Goal: Information Seeking & Learning: Learn about a topic

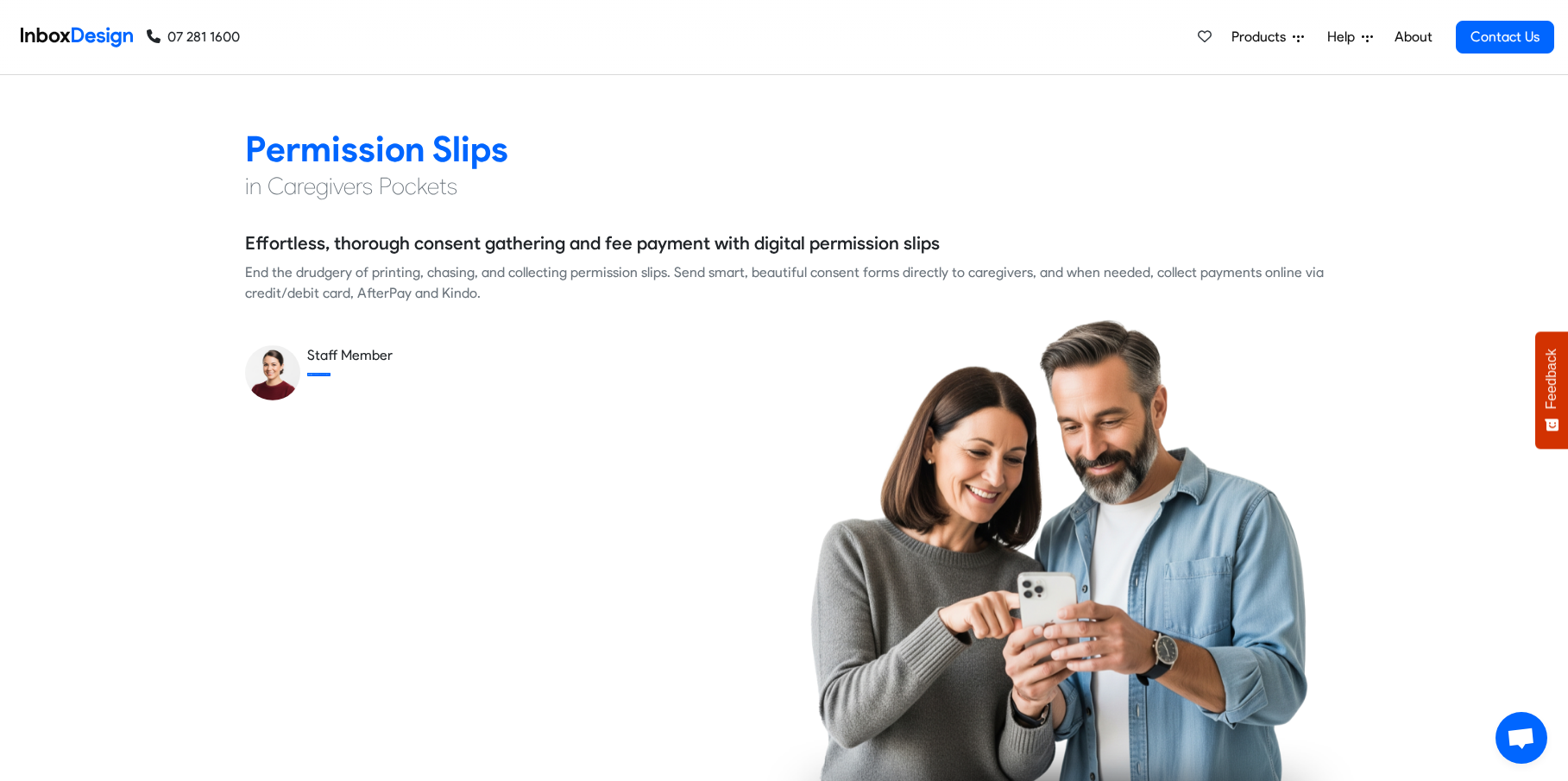
scroll to position [2416, 0]
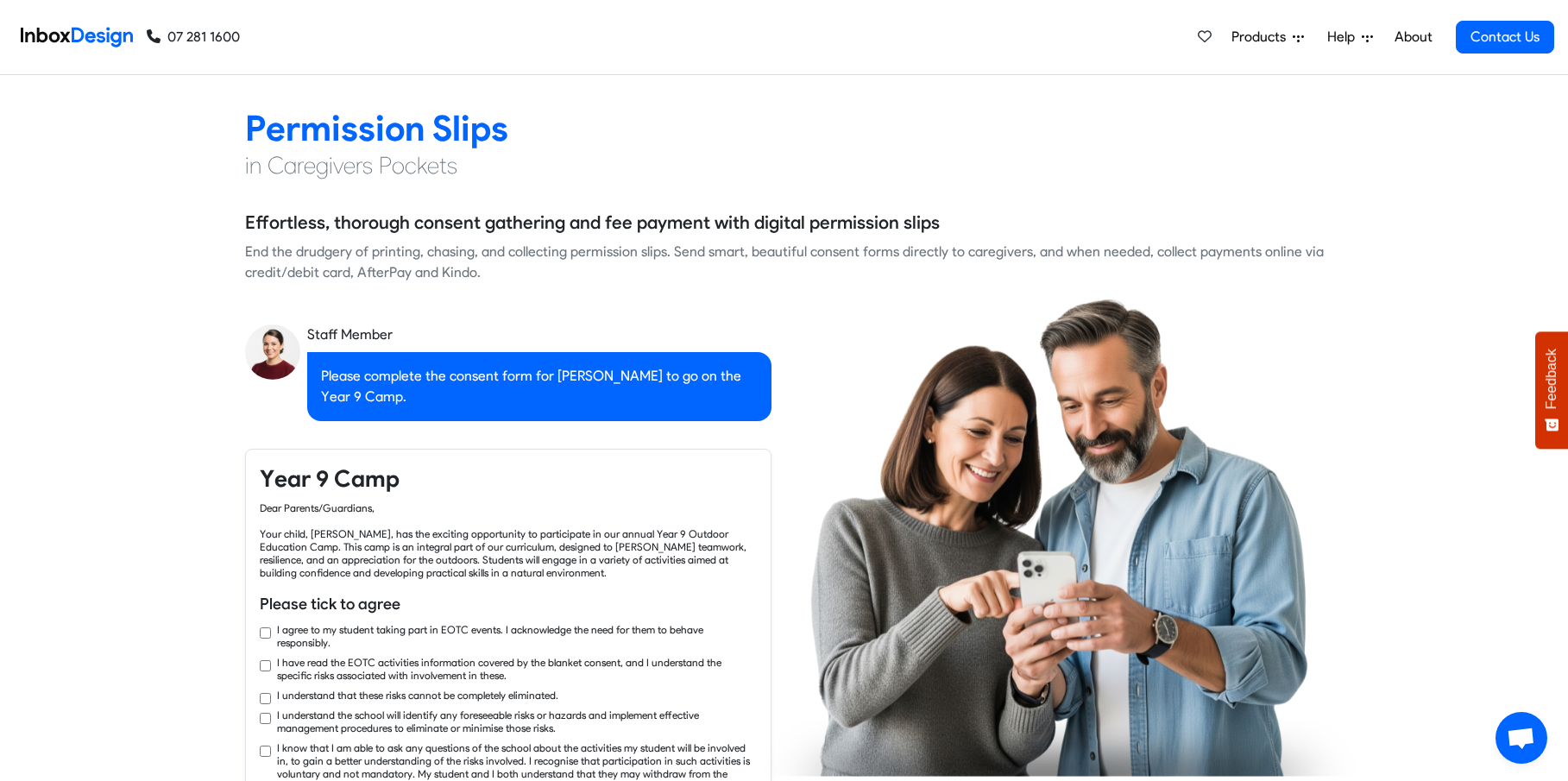
checkbox input "true"
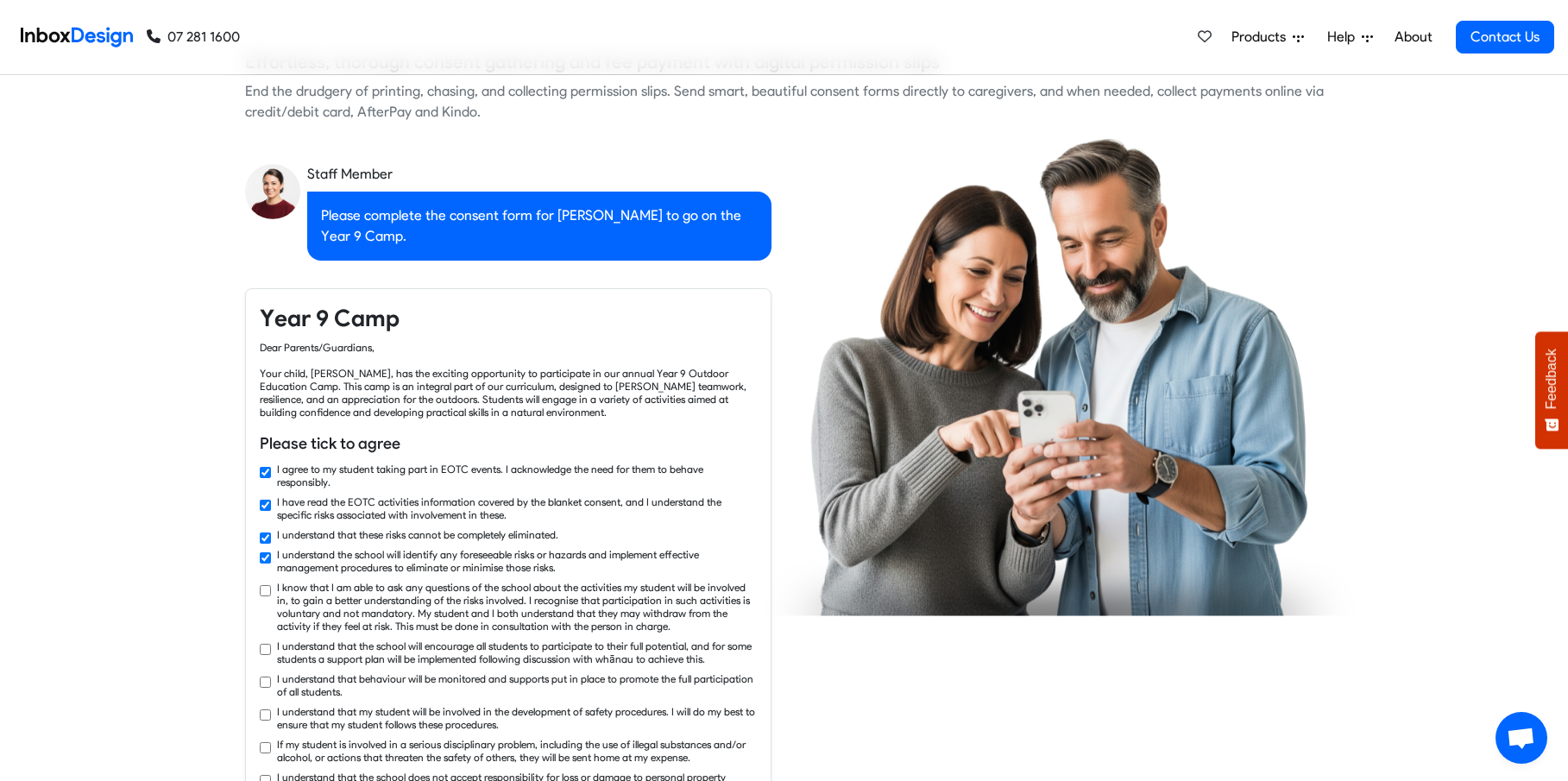
checkbox input "true"
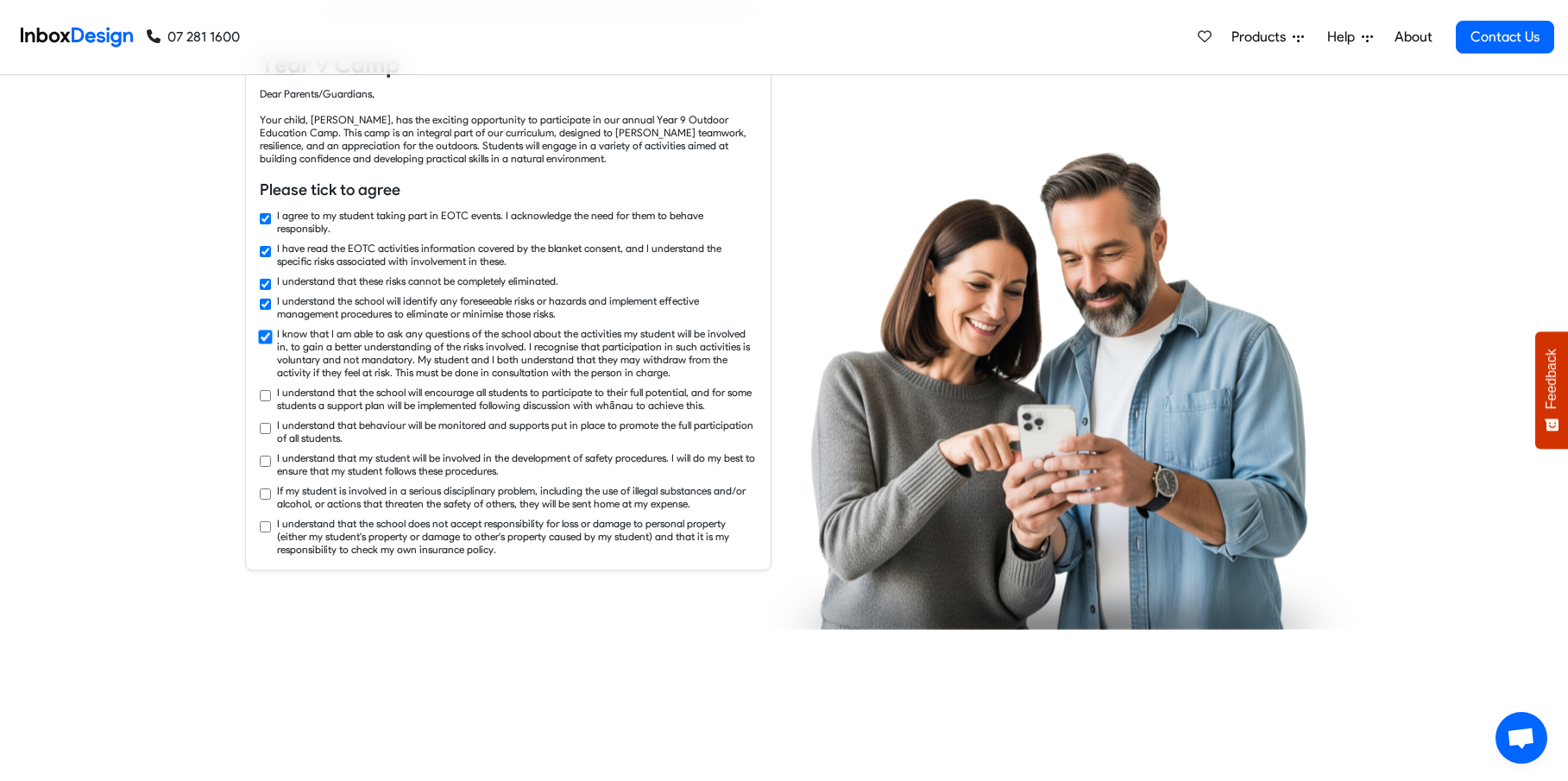
checkbox input "true"
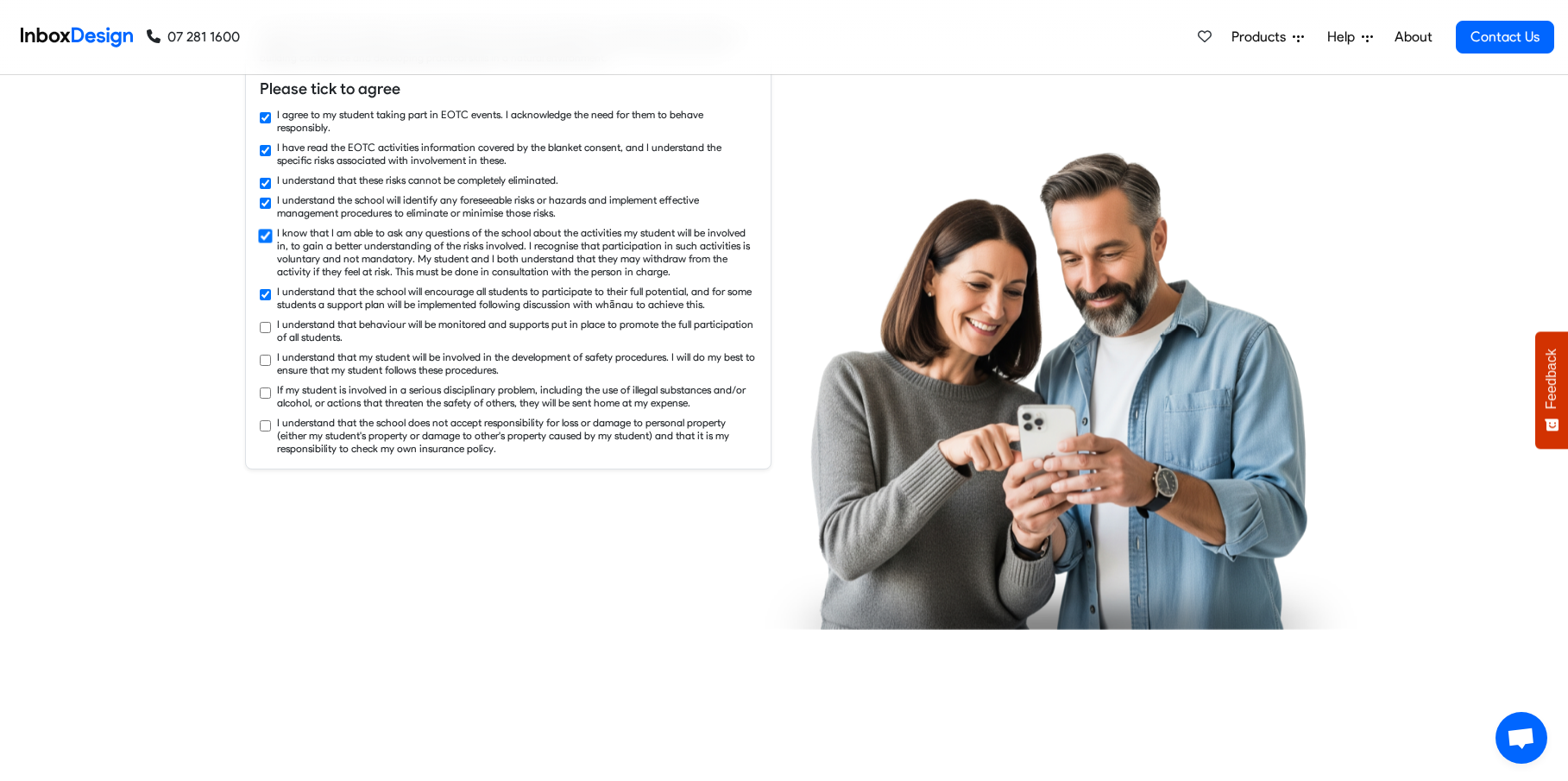
checkbox input "true"
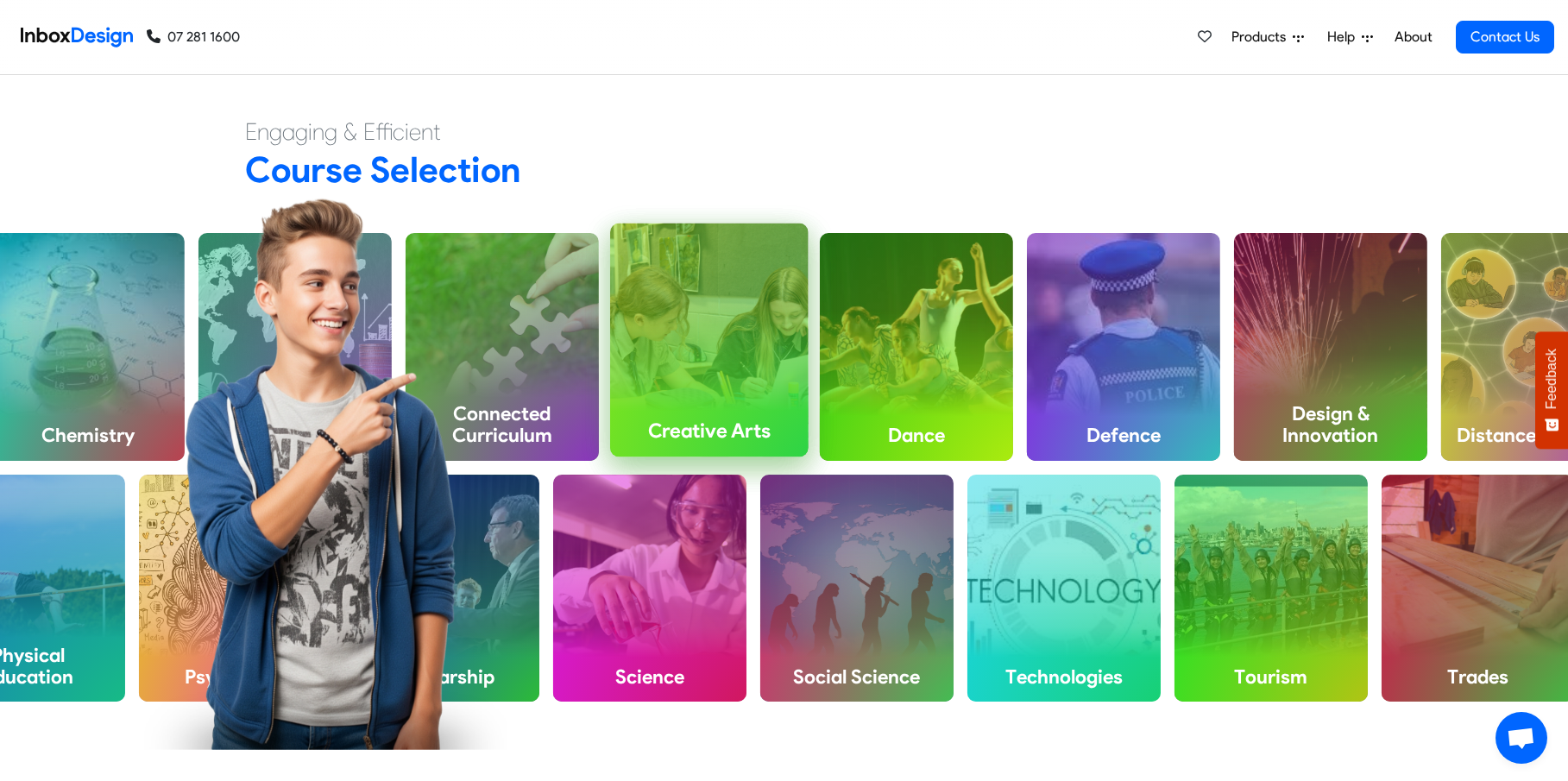
scroll to position [4487, 0]
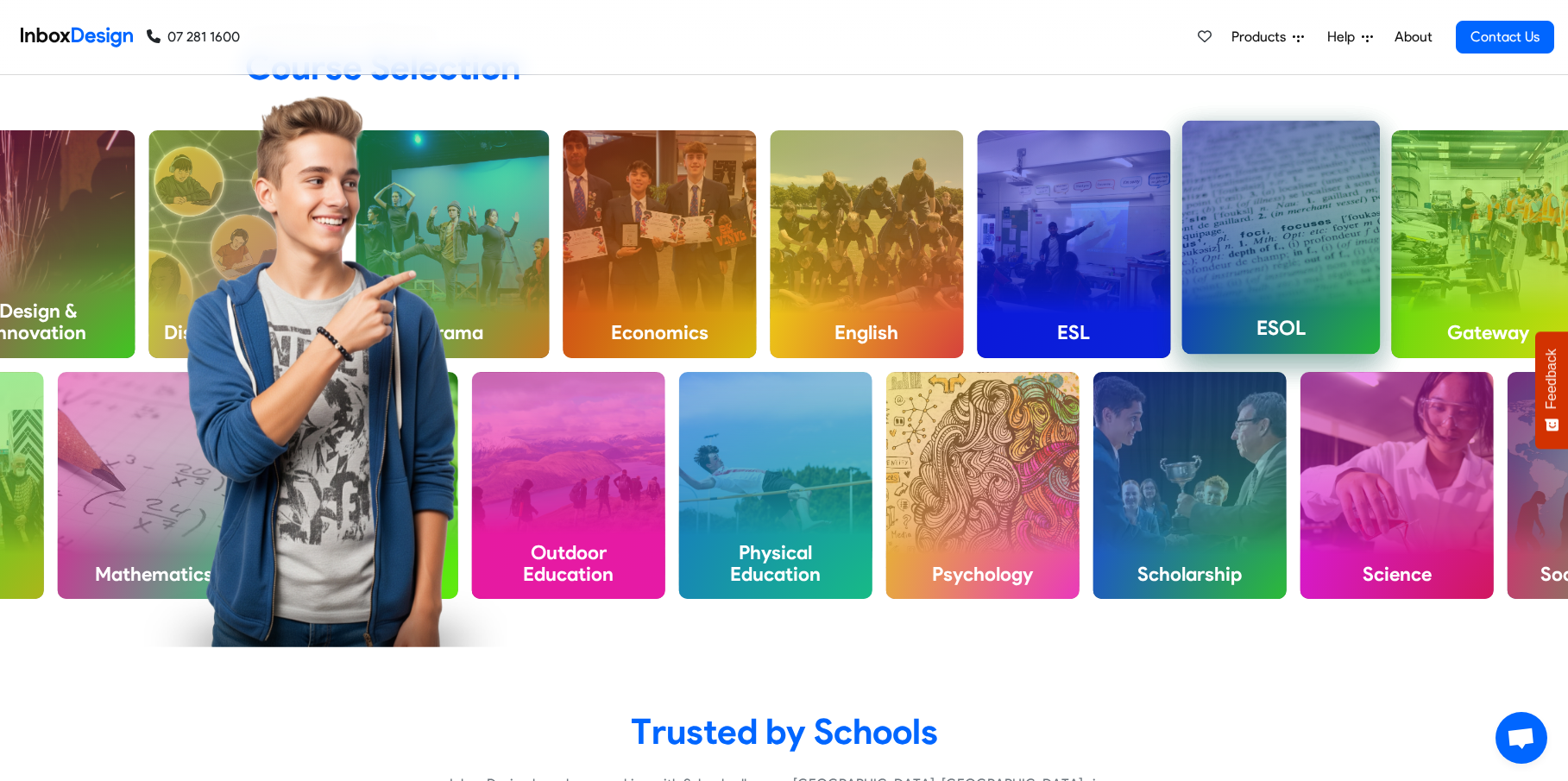
click at [1288, 302] on h4 "ESOL" at bounding box center [1281, 327] width 198 height 52
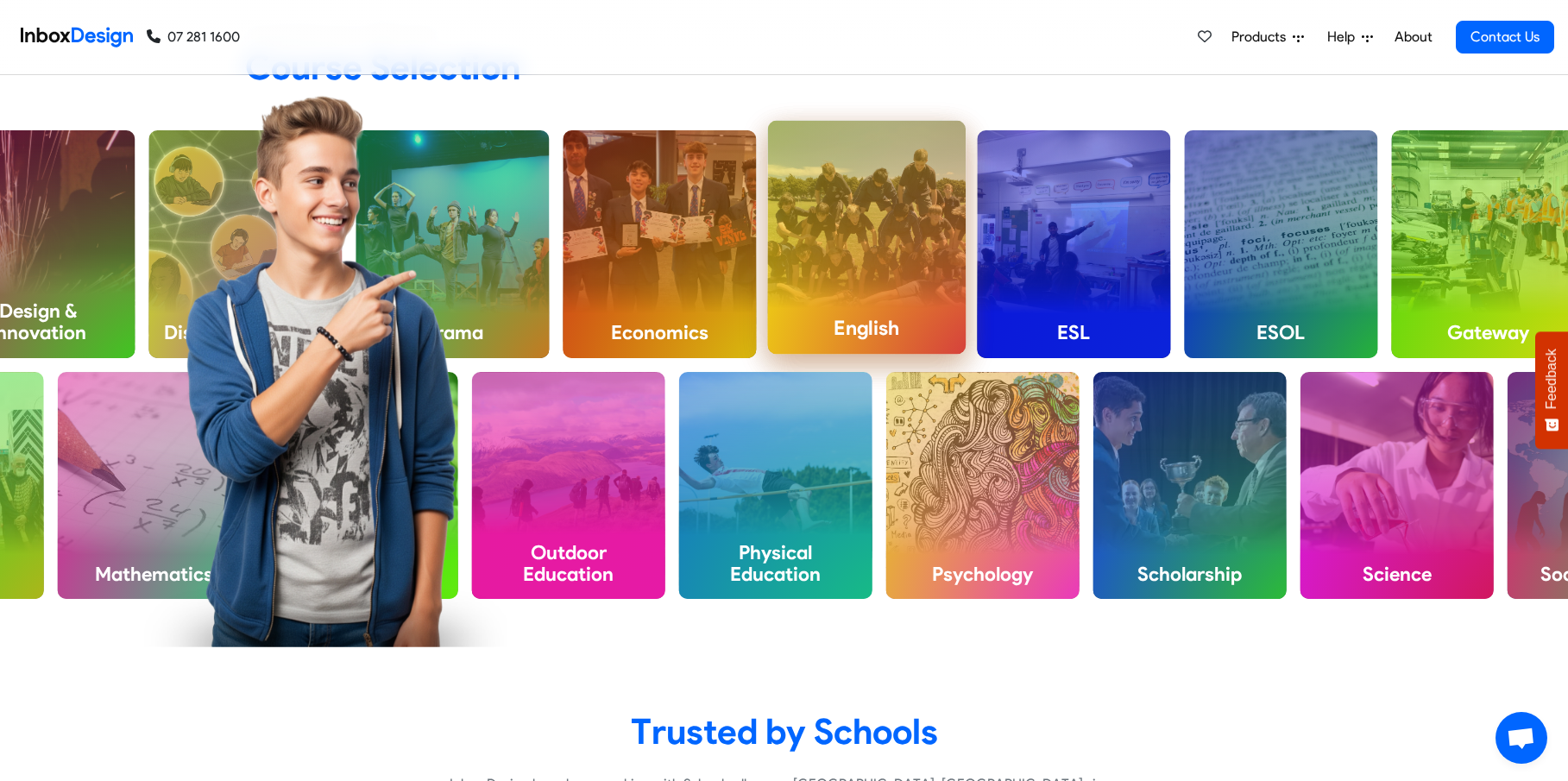
click at [915, 221] on div "English" at bounding box center [867, 238] width 198 height 233
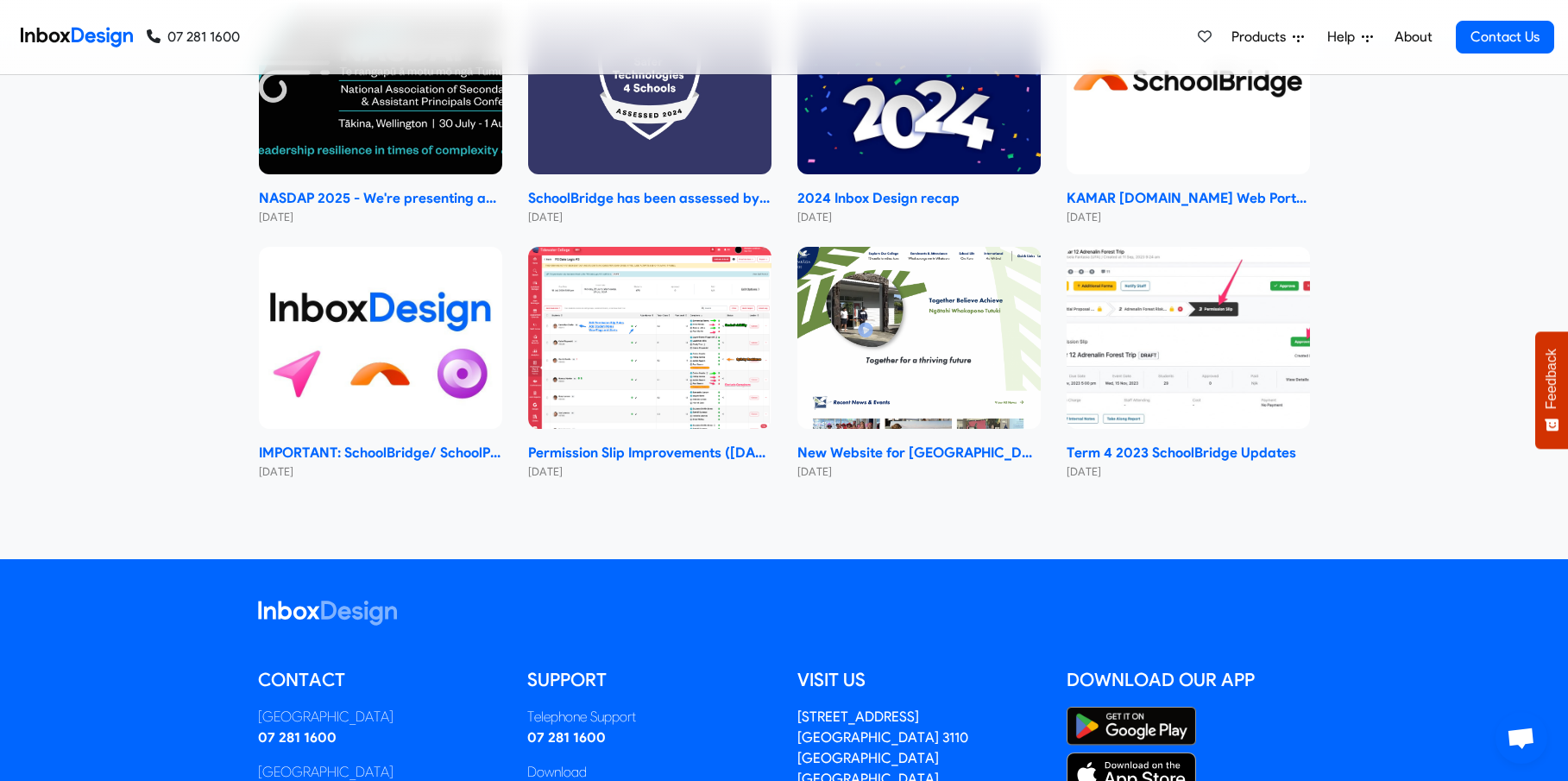
scroll to position [10355, 0]
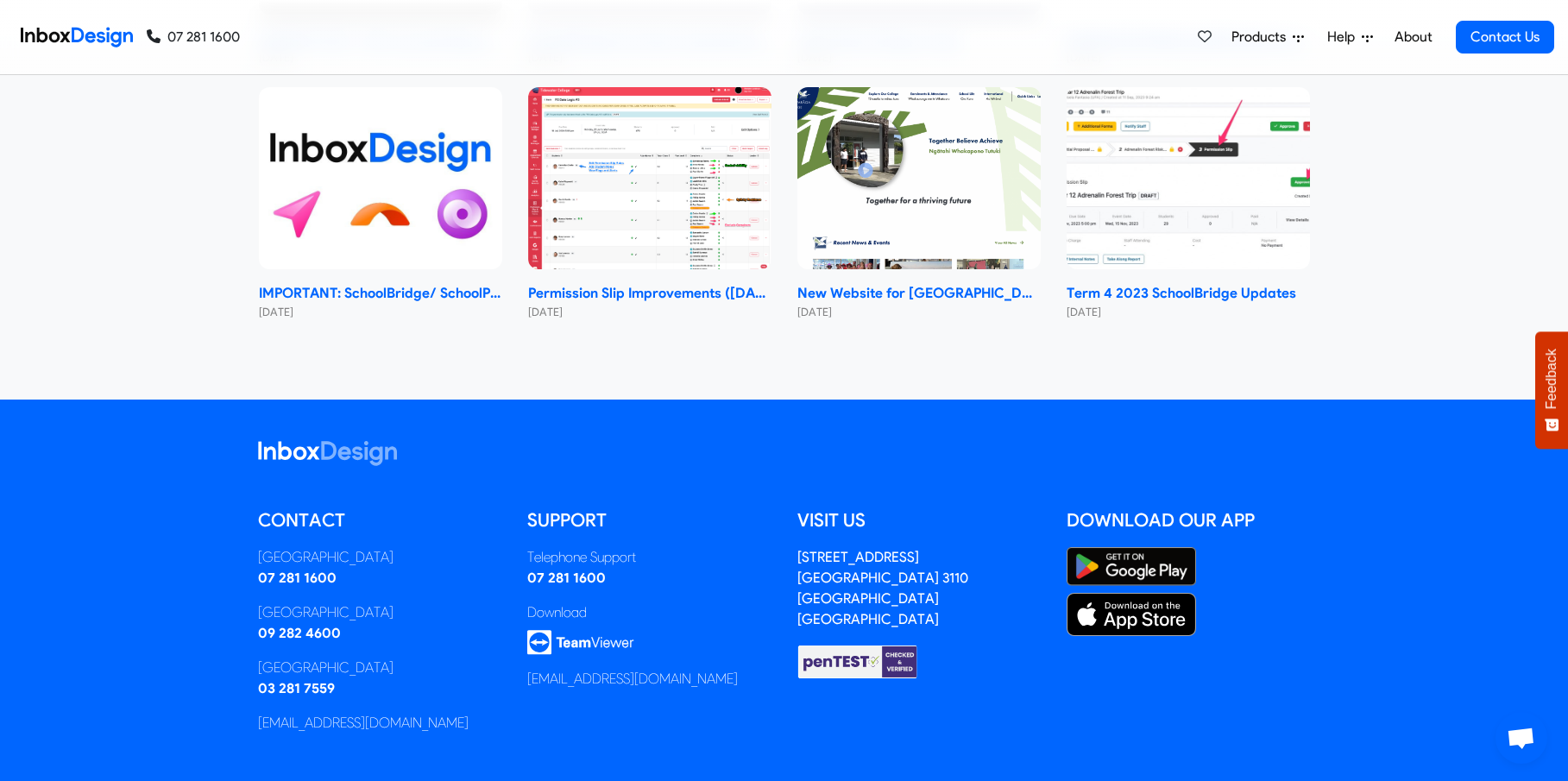
click at [1274, 35] on span "Products" at bounding box center [1262, 36] width 61 height 21
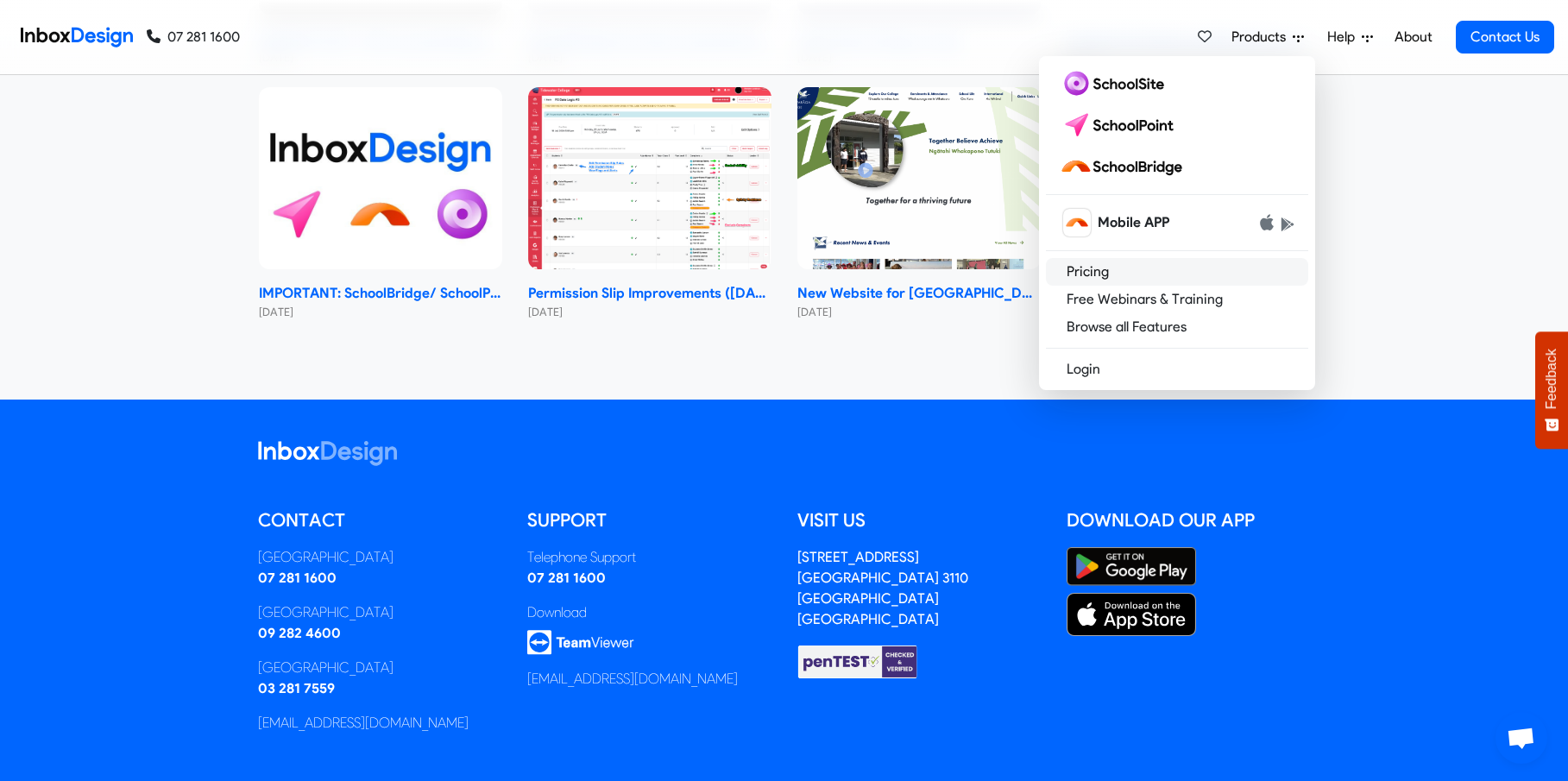
click at [1096, 275] on link "Pricing" at bounding box center [1177, 272] width 262 height 28
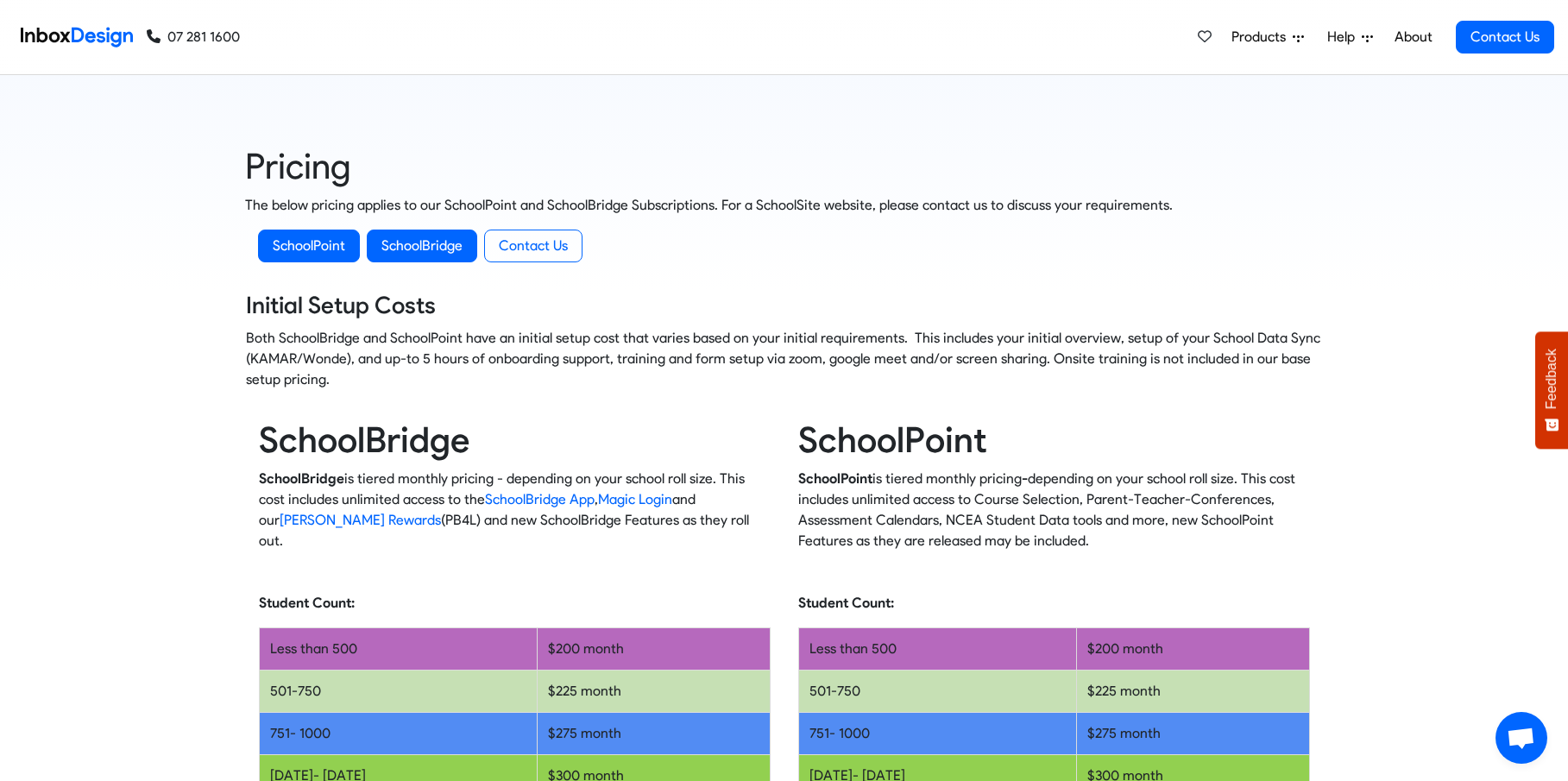
click at [1269, 33] on span "Products" at bounding box center [1262, 36] width 61 height 21
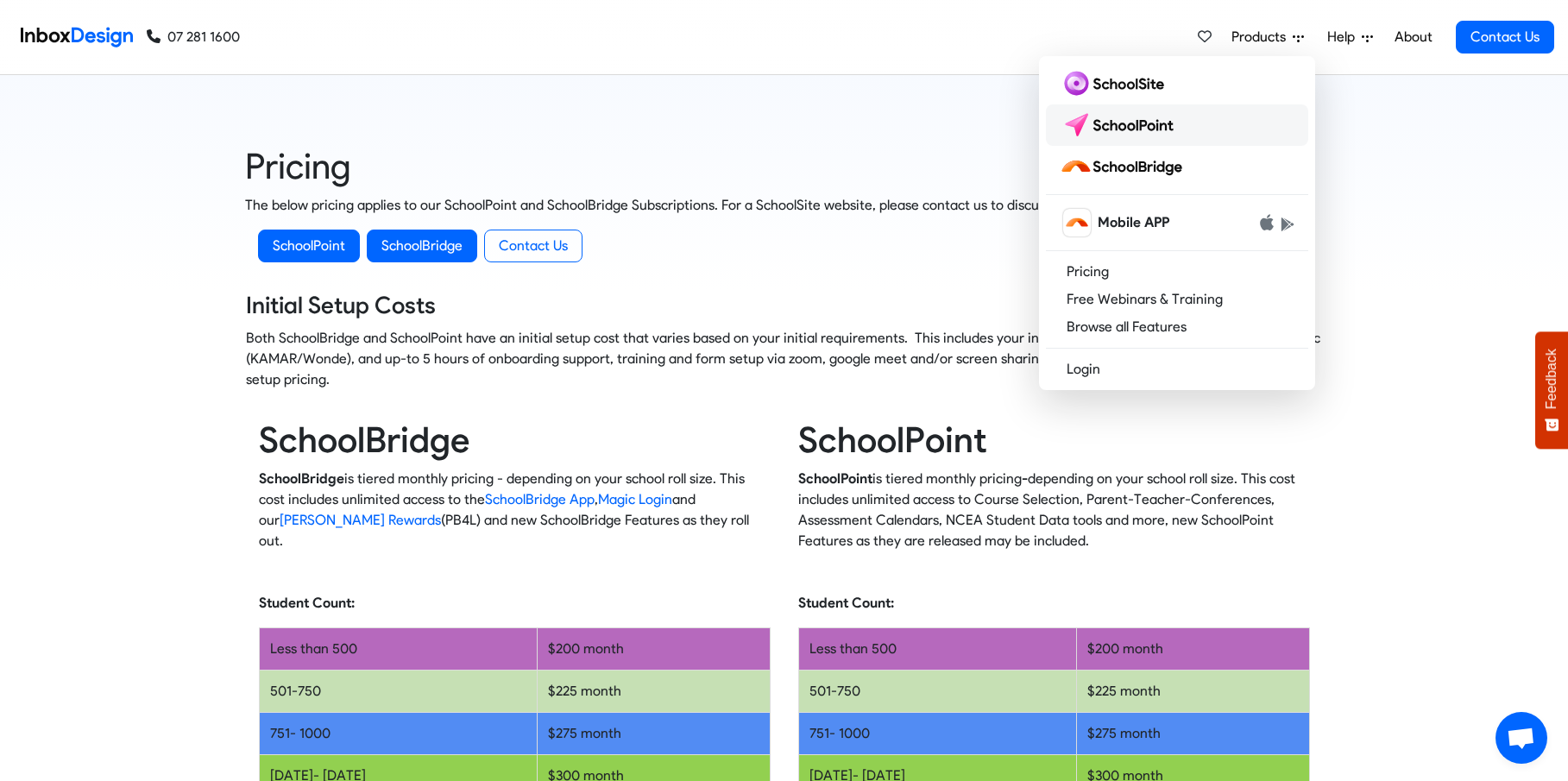
click at [1193, 126] on link at bounding box center [1177, 125] width 262 height 41
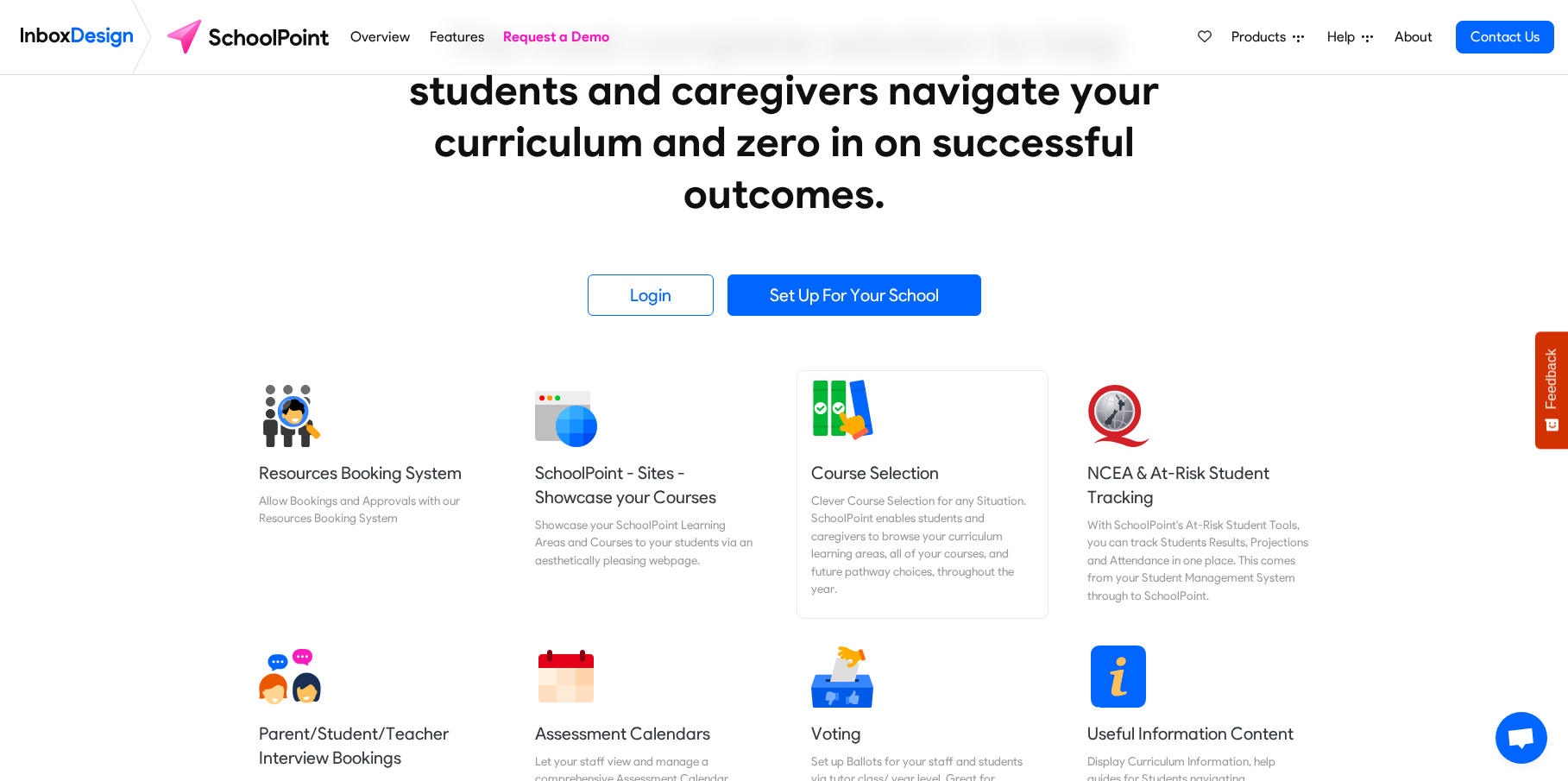
scroll to position [432, 0]
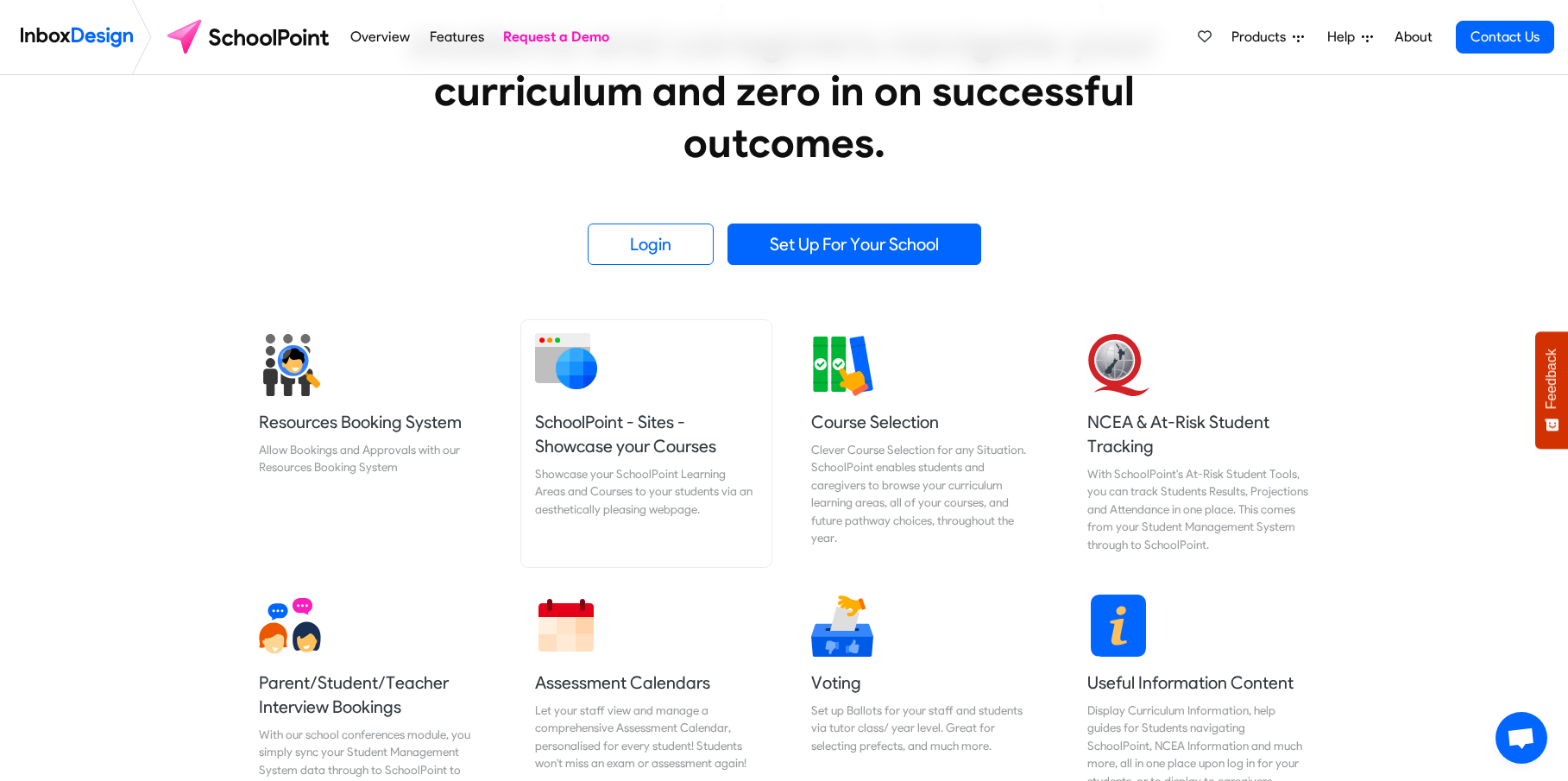
click at [667, 417] on h5 "SchoolPoint - Sites - Showcase your Courses" at bounding box center [647, 434] width 223 height 48
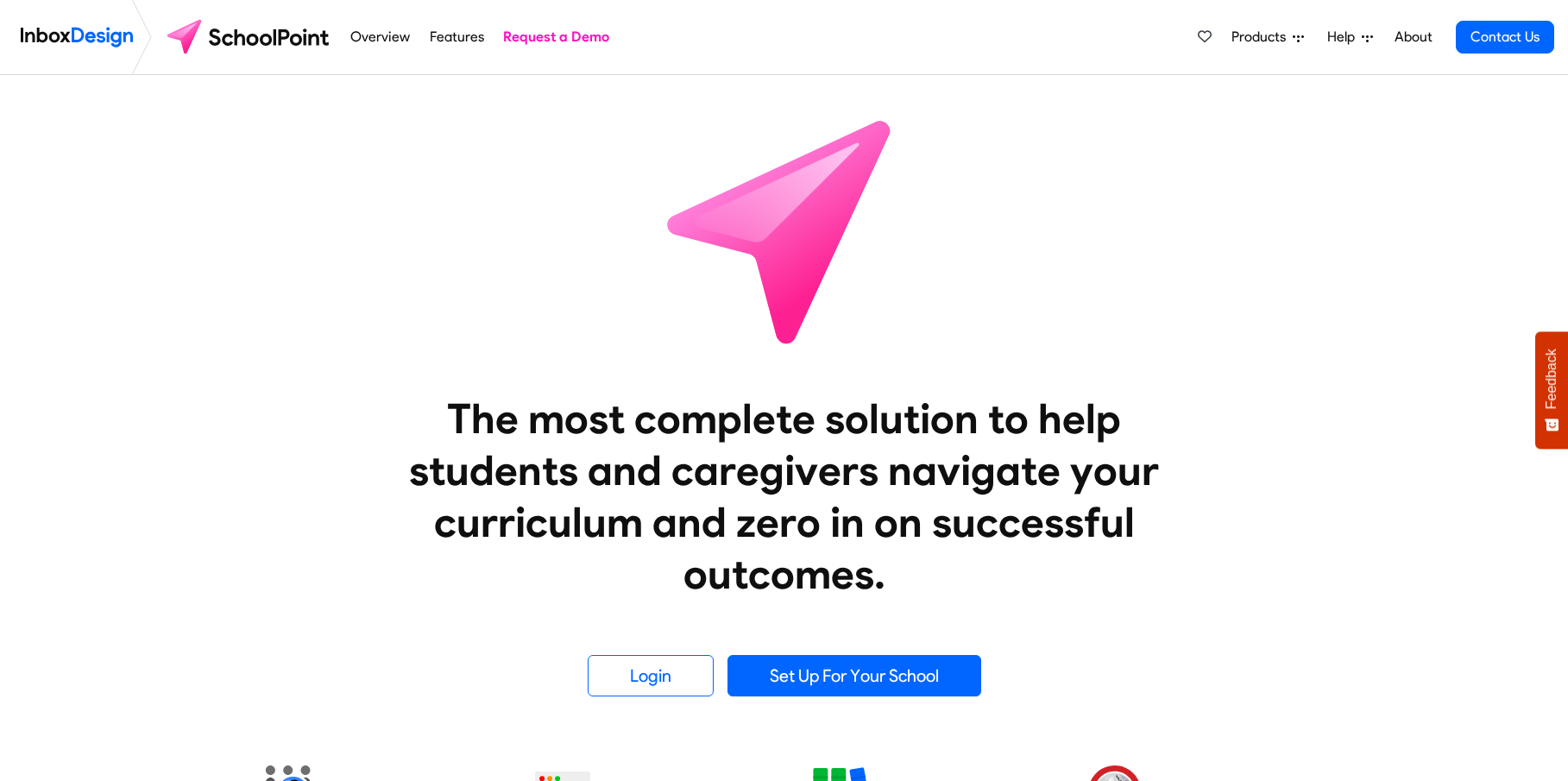
scroll to position [432, 0]
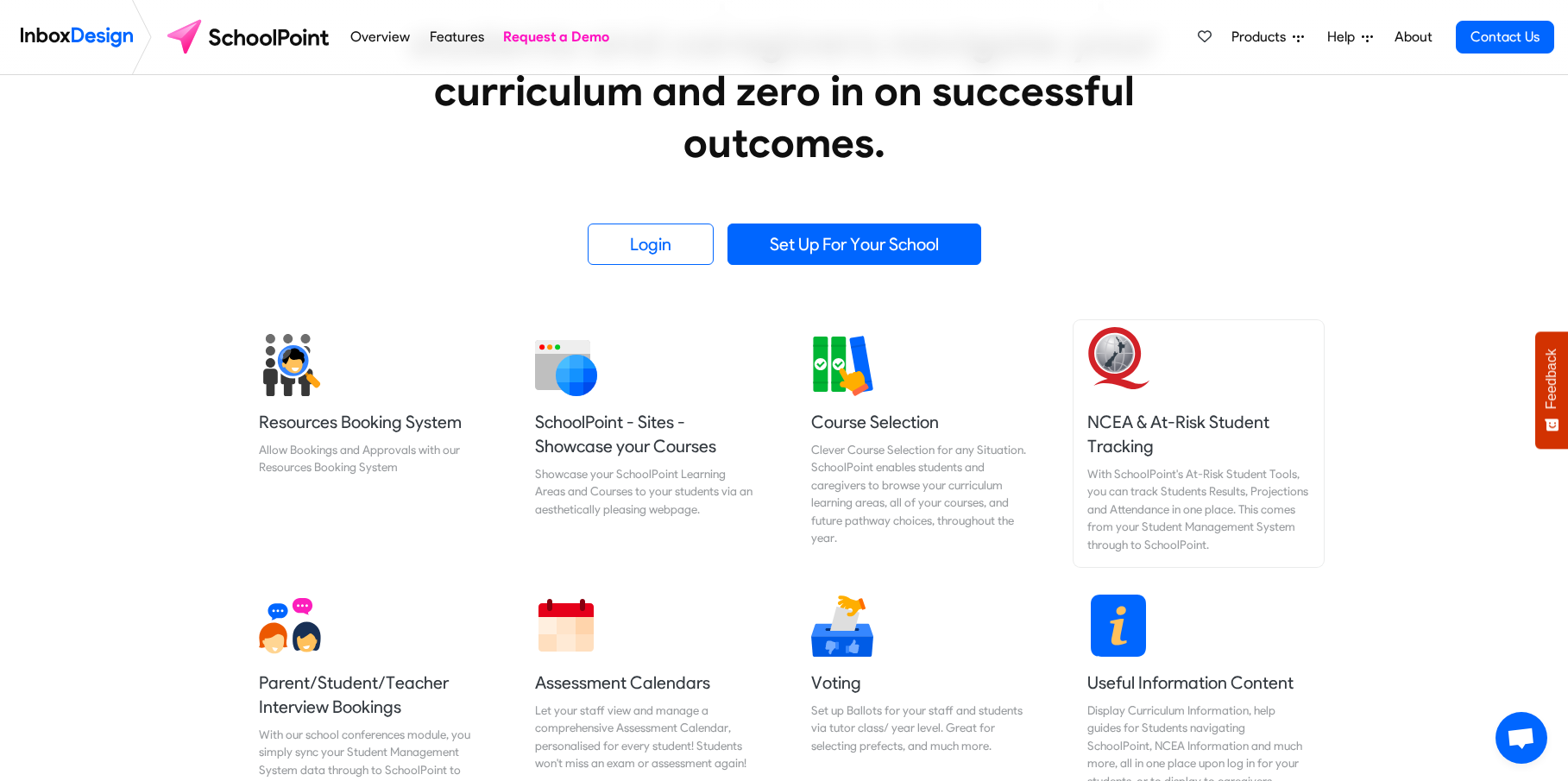
click at [1136, 459] on link "NCEA & At-Risk Student Tracking With SchoolPoint's At-Risk Student Tools, you c…" at bounding box center [1199, 444] width 250 height 247
